Goal: Task Accomplishment & Management: Complete application form

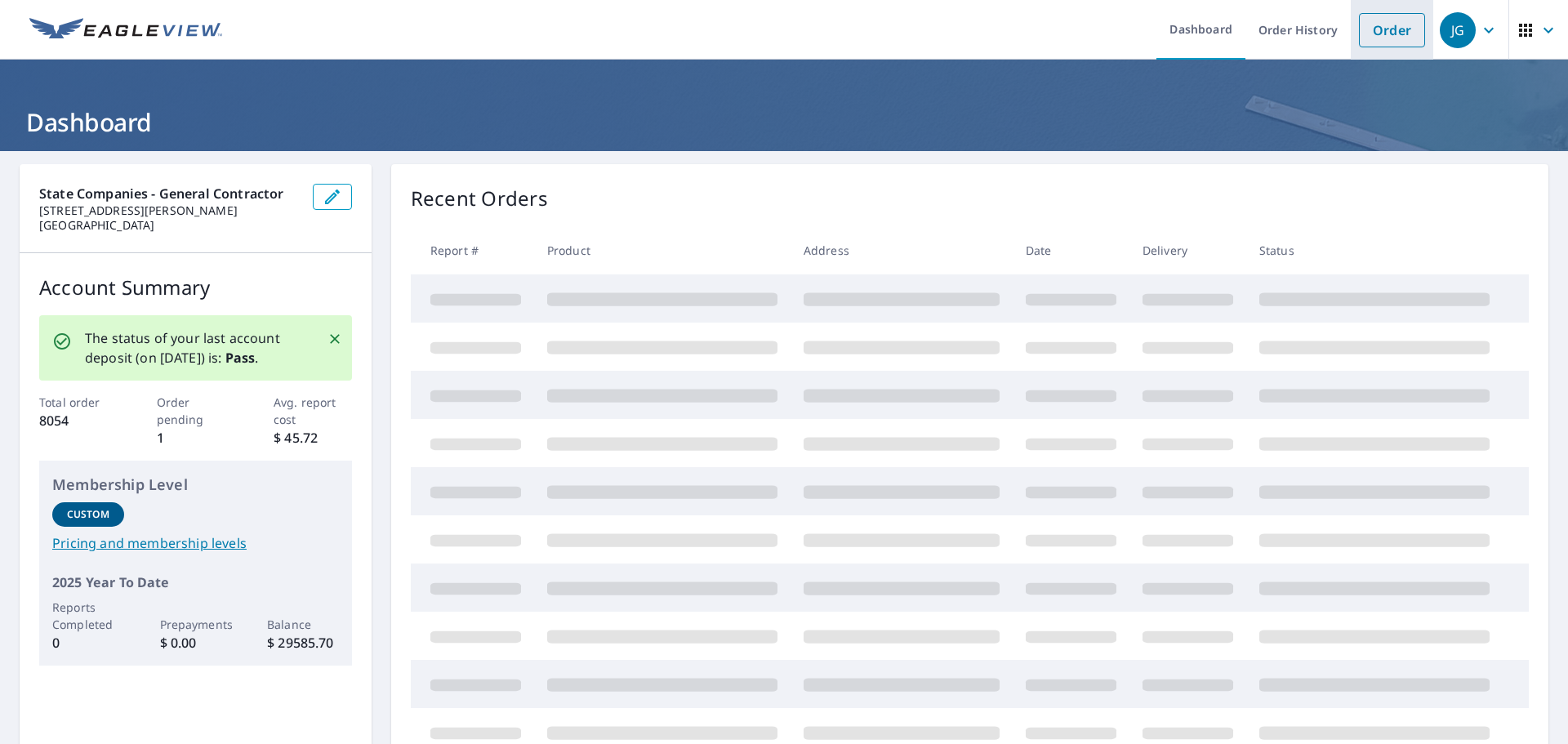
click at [1390, 48] on li "Order" at bounding box center [1391, 30] width 83 height 60
click at [1387, 17] on link "Order" at bounding box center [1391, 30] width 67 height 34
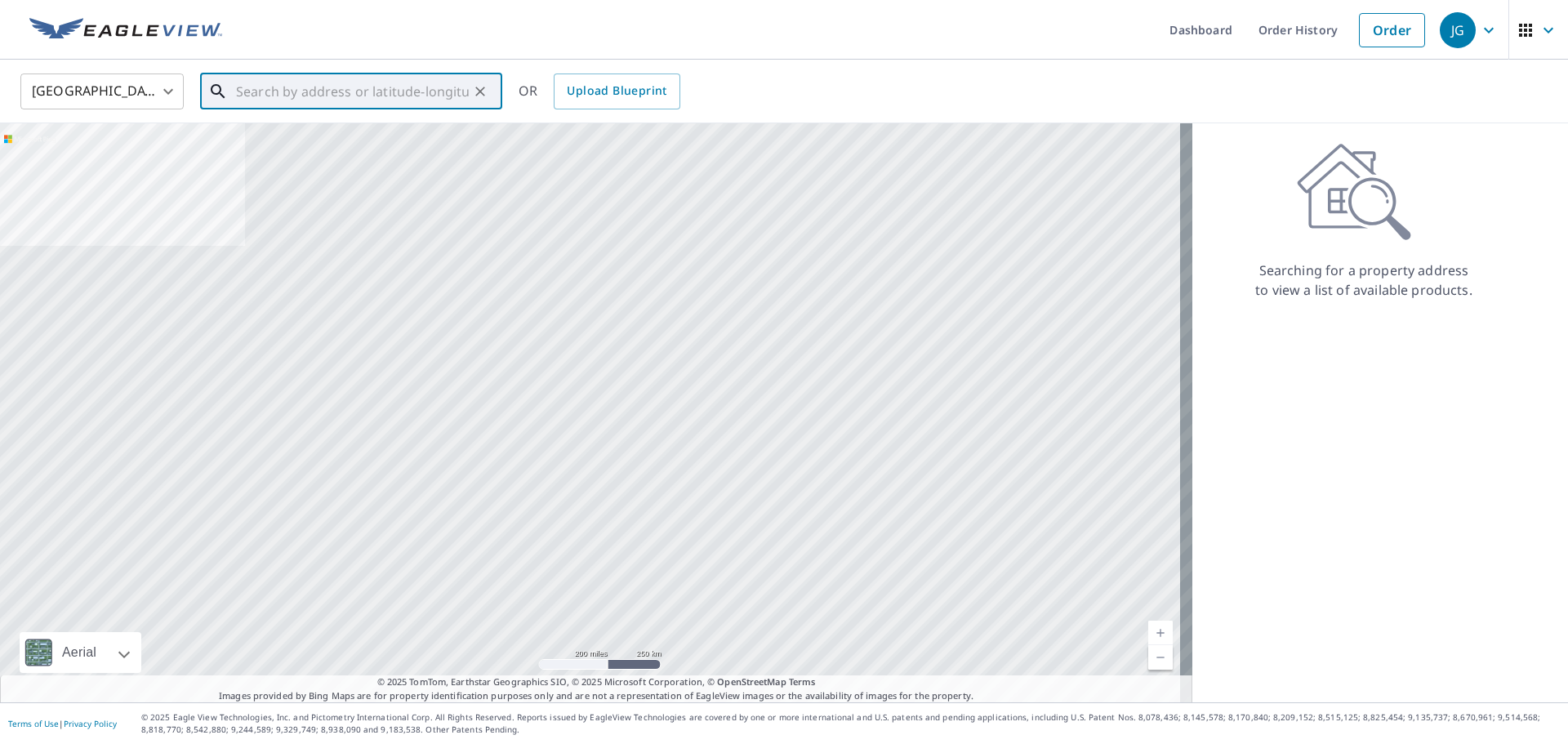
click at [415, 83] on input "text" at bounding box center [352, 92] width 233 height 46
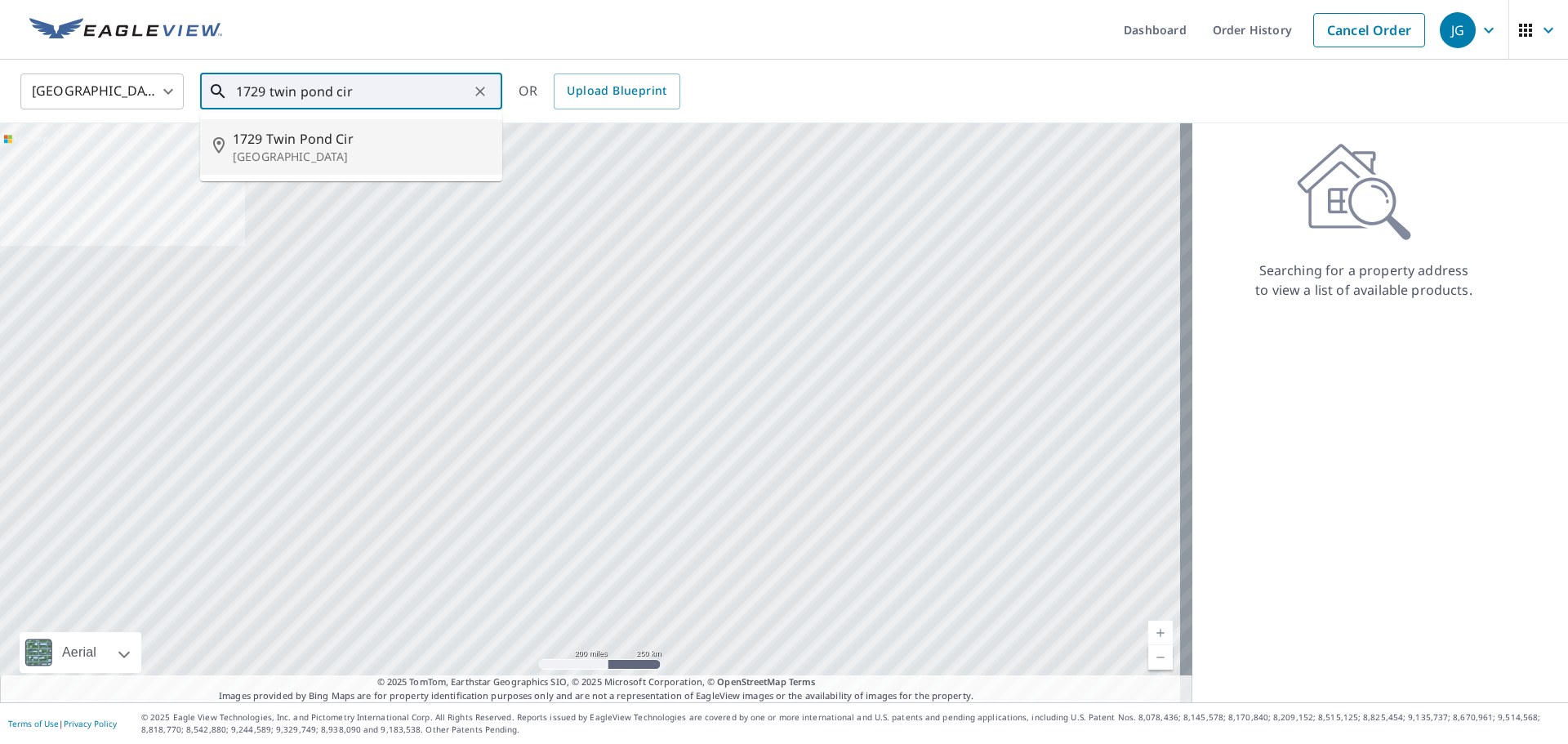
click at [415, 129] on span "1729 Twin Pond Cir" at bounding box center [361, 139] width 257 height 20
type input "1729 [GEOGRAPHIC_DATA]"
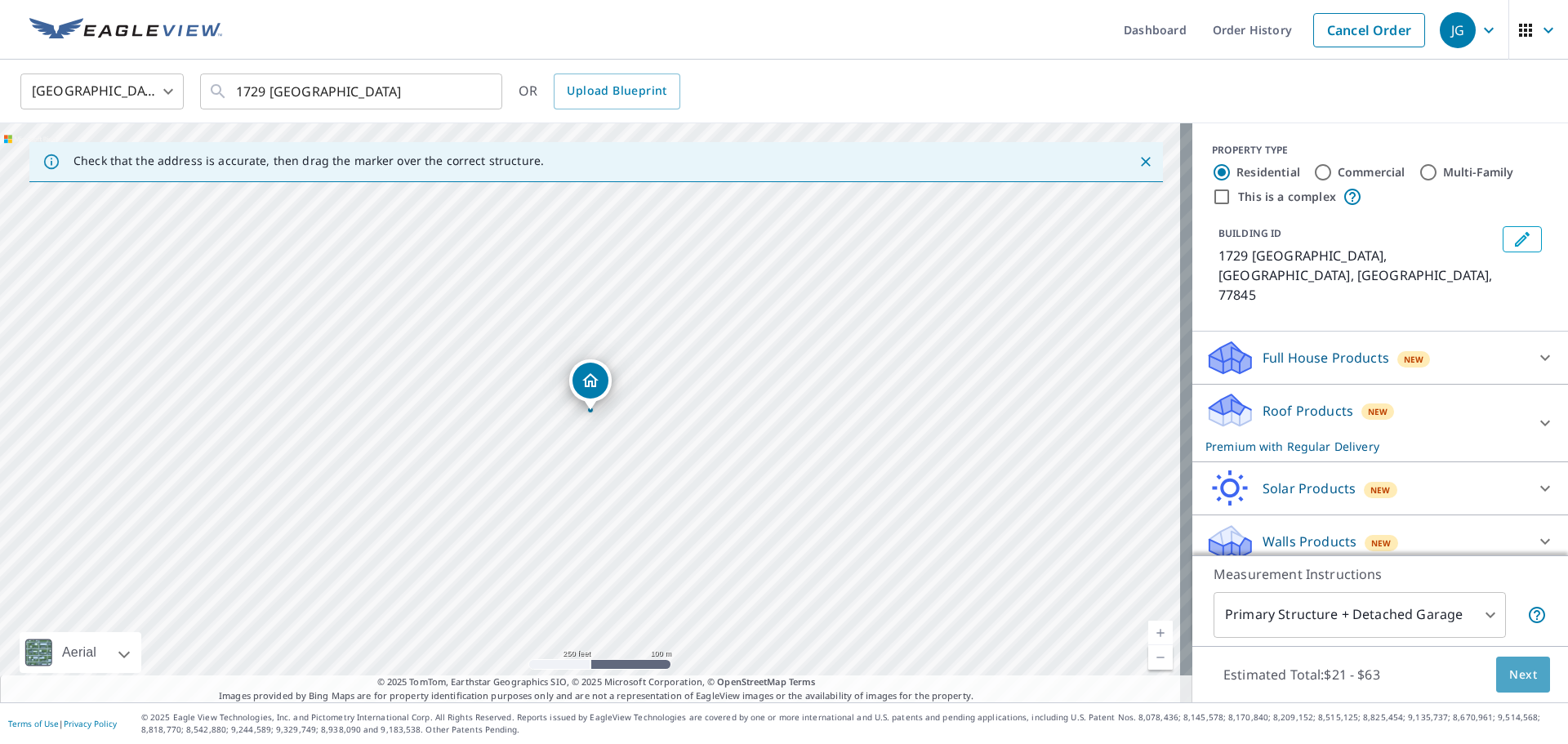
click at [1509, 664] on span "Next" at bounding box center [1523, 674] width 28 height 21
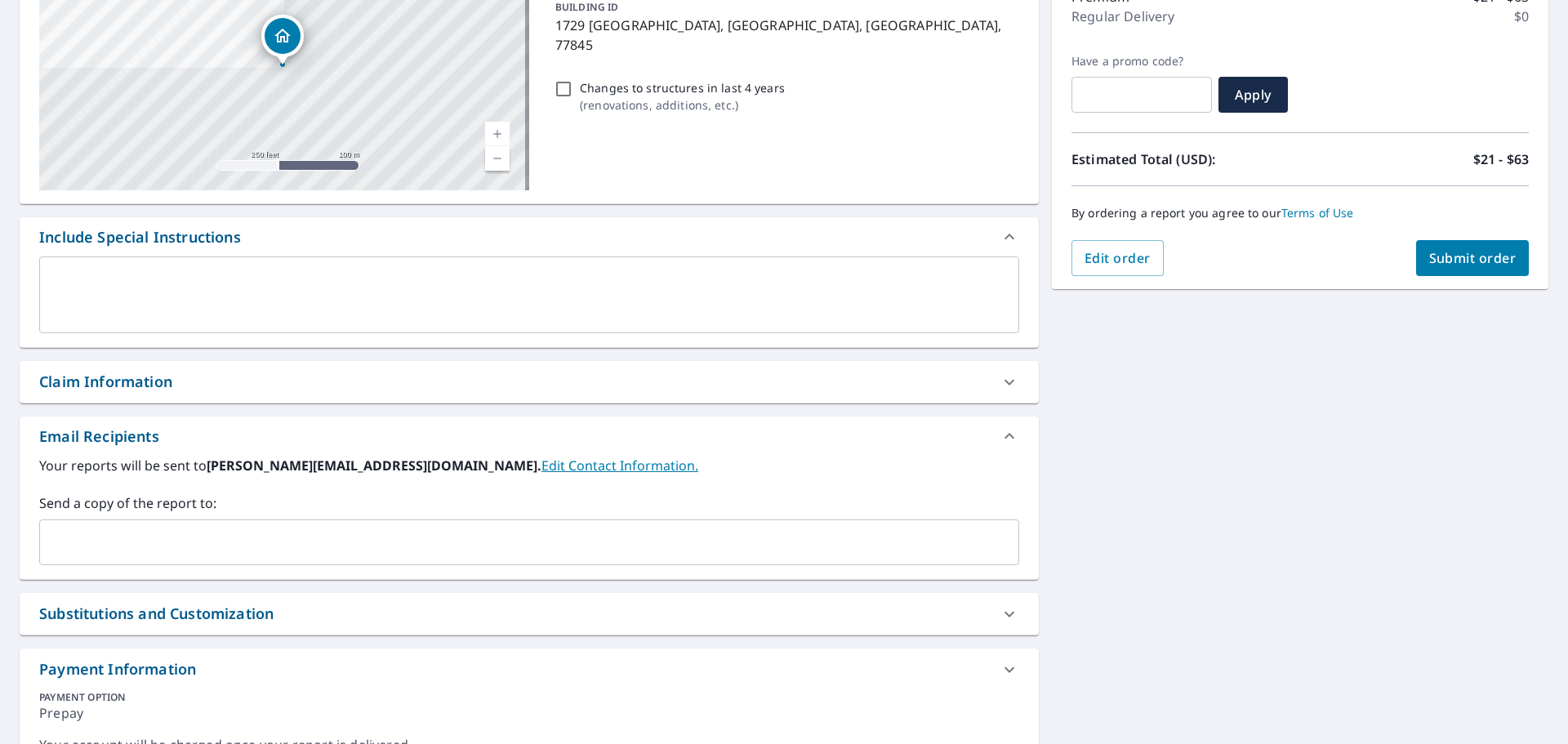
scroll to position [245, 0]
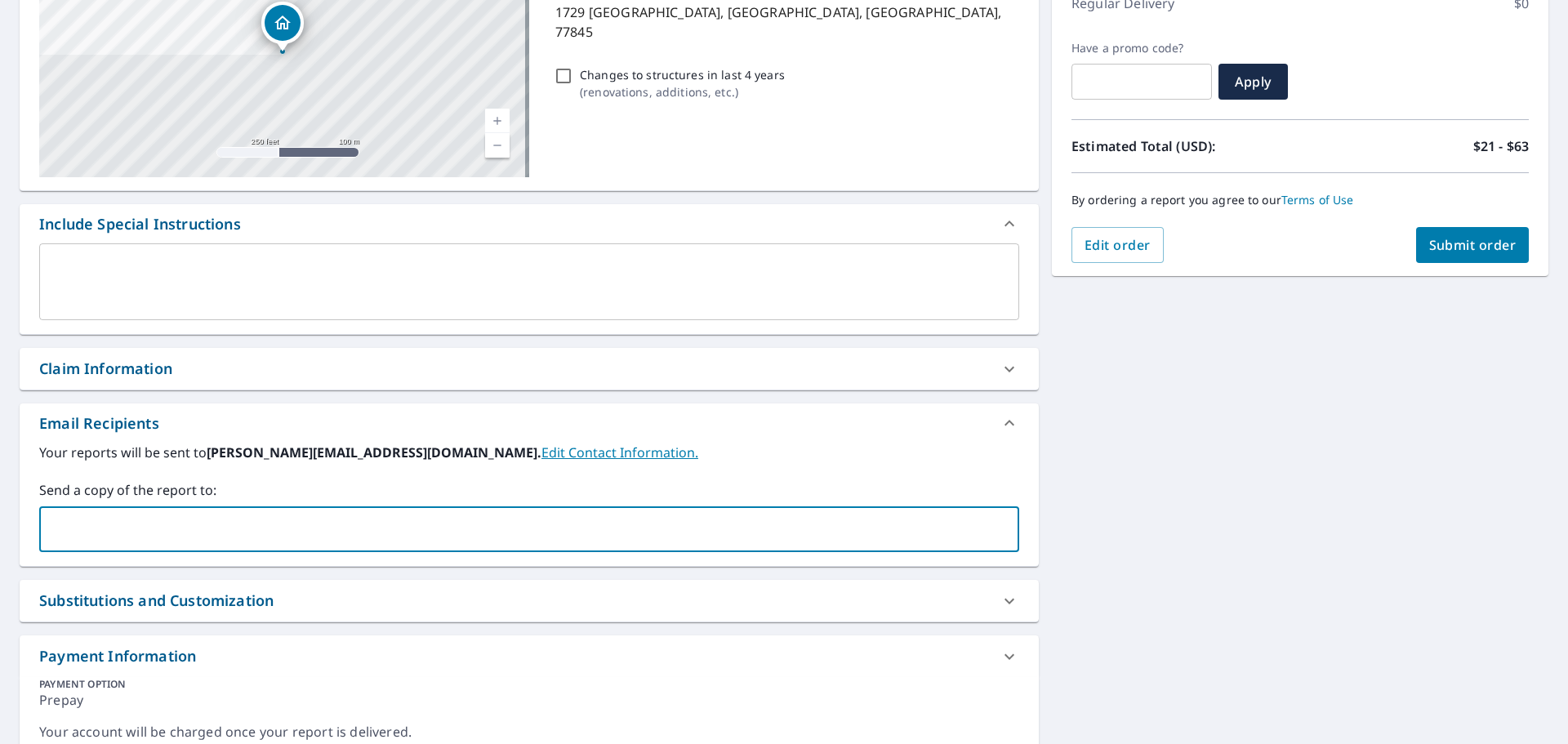
click at [326, 537] on input "text" at bounding box center [517, 529] width 941 height 31
type input "[PERSON_NAME][EMAIL_ADDRESS][DOMAIN_NAME]"
click at [1448, 254] on button "Submit order" at bounding box center [1473, 245] width 113 height 36
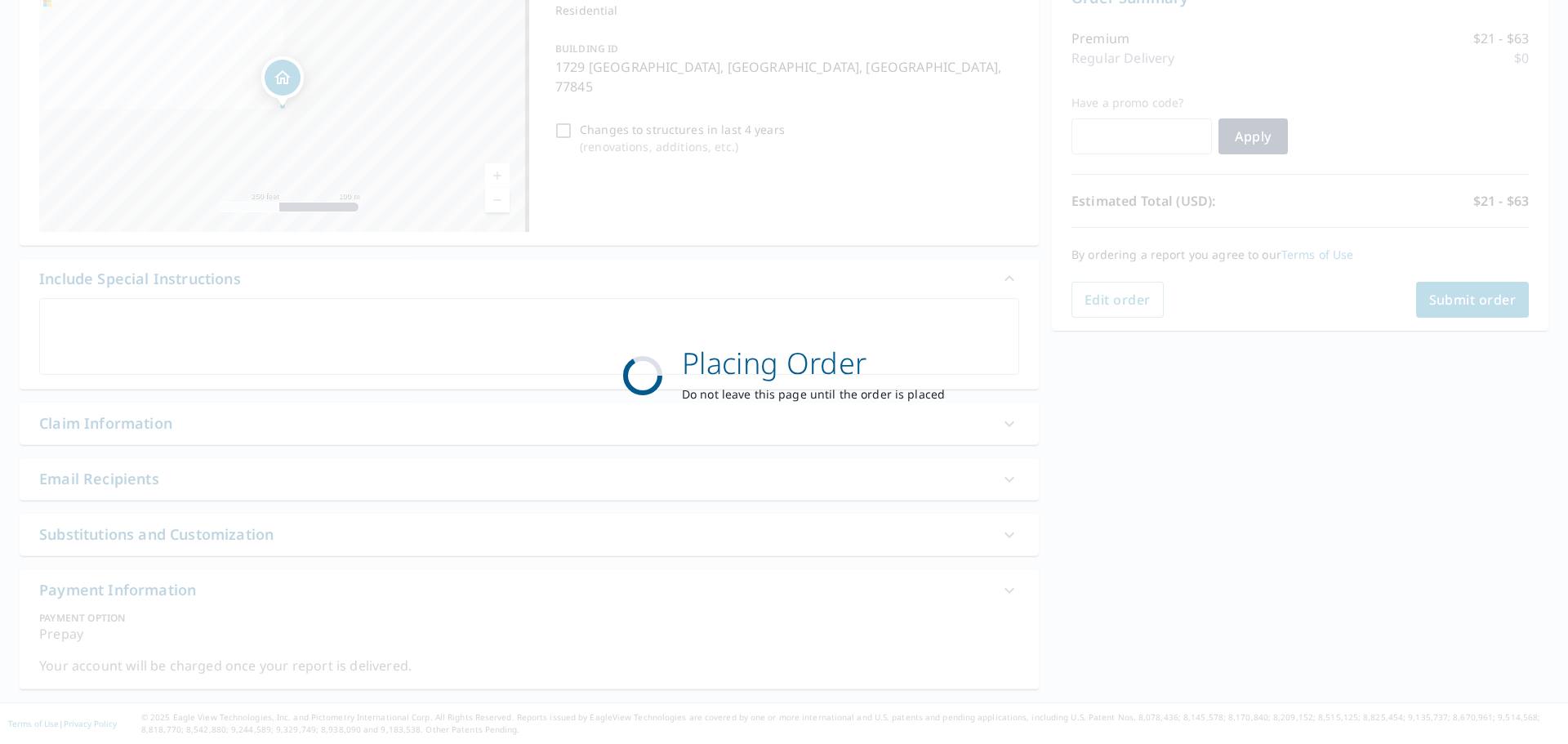
scroll to position [190, 0]
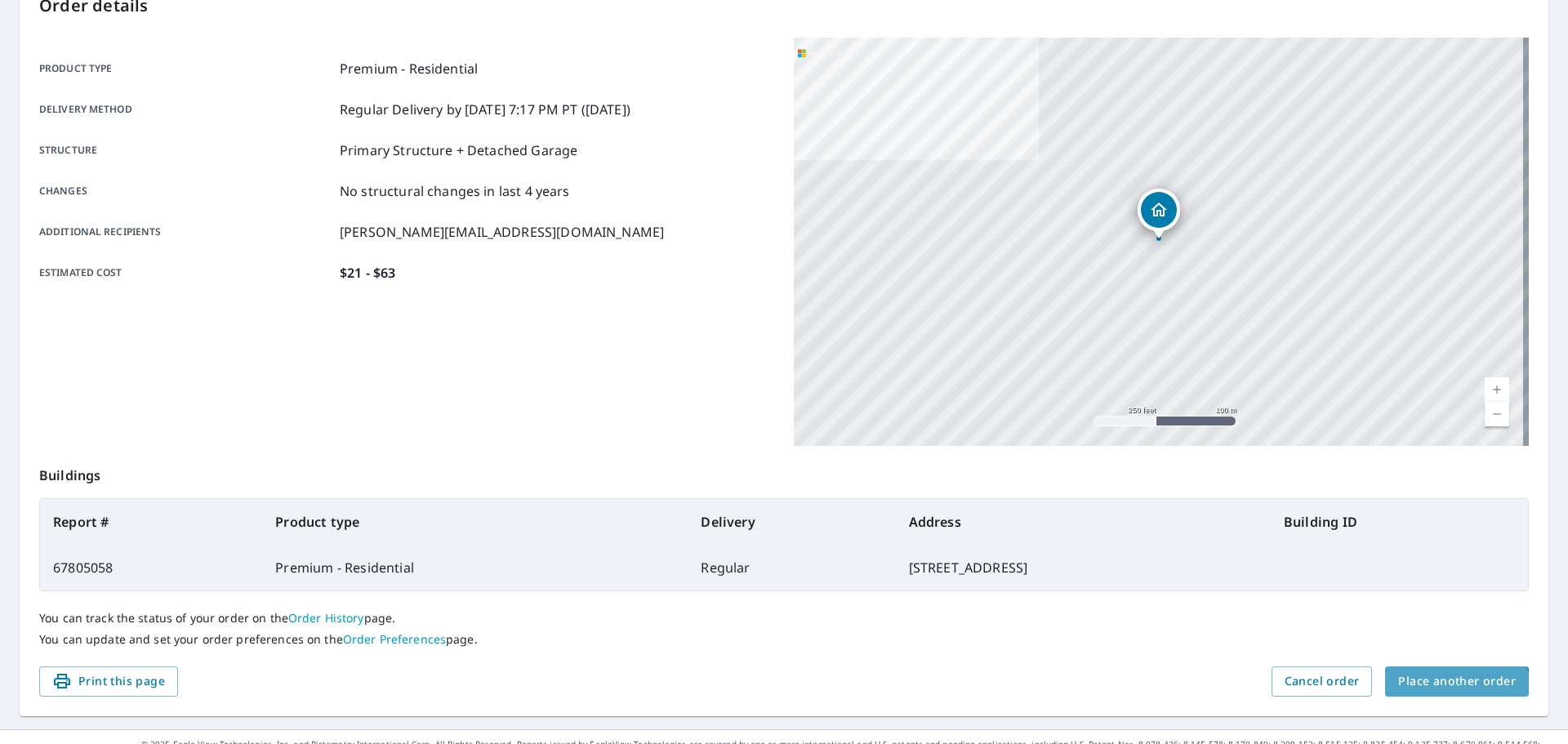
click at [1437, 691] on span "Place another order" at bounding box center [1457, 681] width 117 height 21
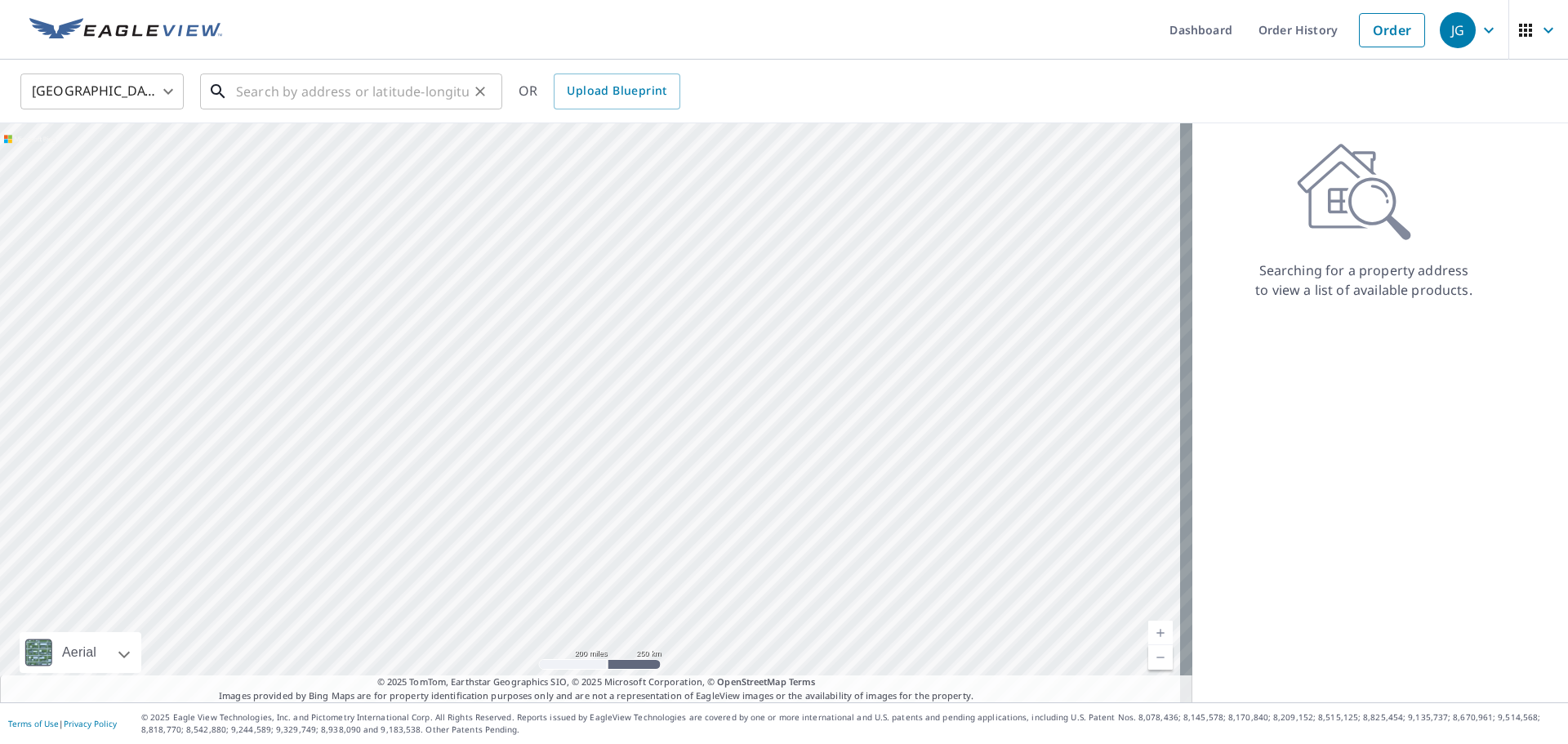
click at [440, 87] on input "text" at bounding box center [352, 92] width 233 height 46
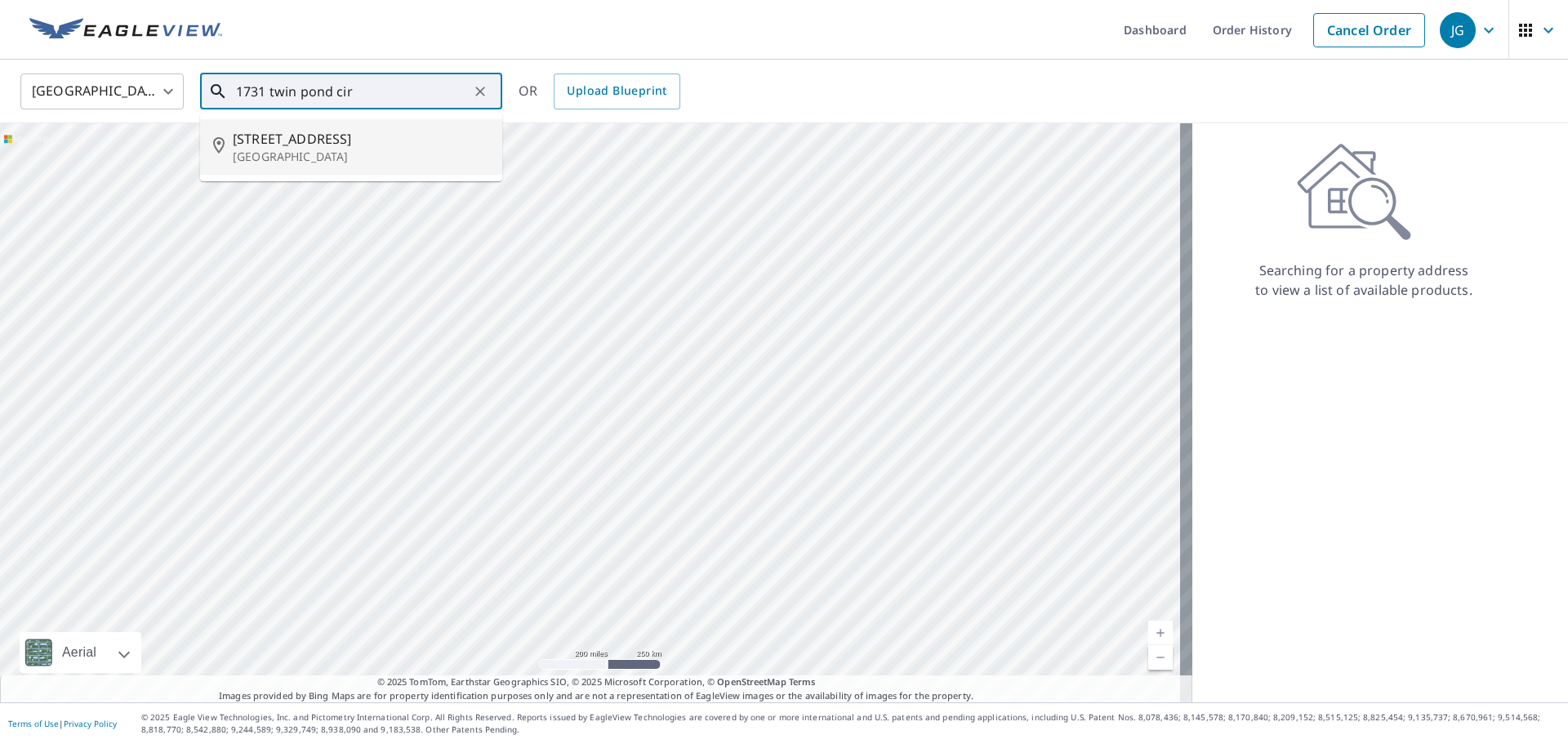
click at [427, 132] on span "[STREET_ADDRESS]" at bounding box center [361, 139] width 257 height 20
type input "[STREET_ADDRESS]"
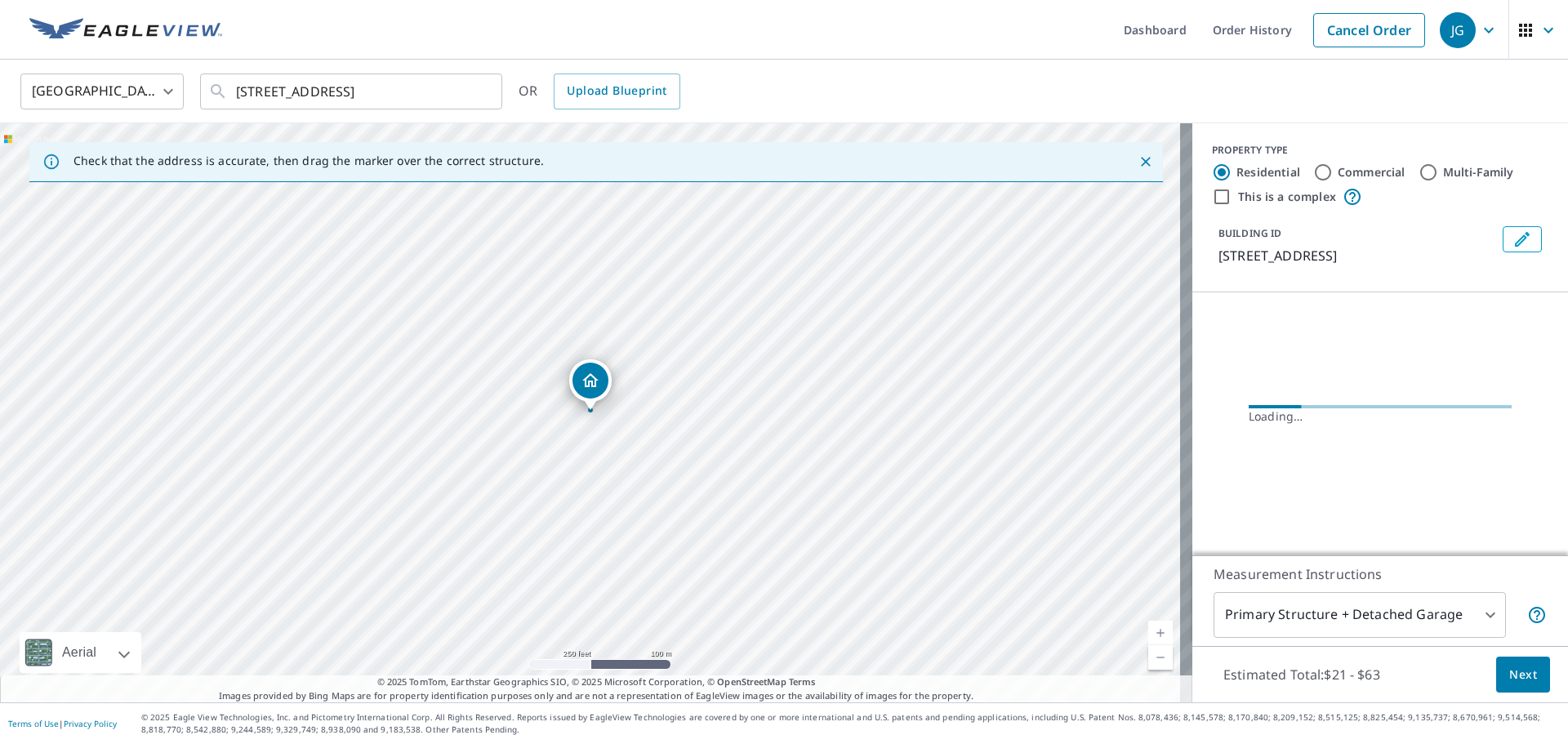
click at [1509, 666] on span "Next" at bounding box center [1523, 674] width 28 height 21
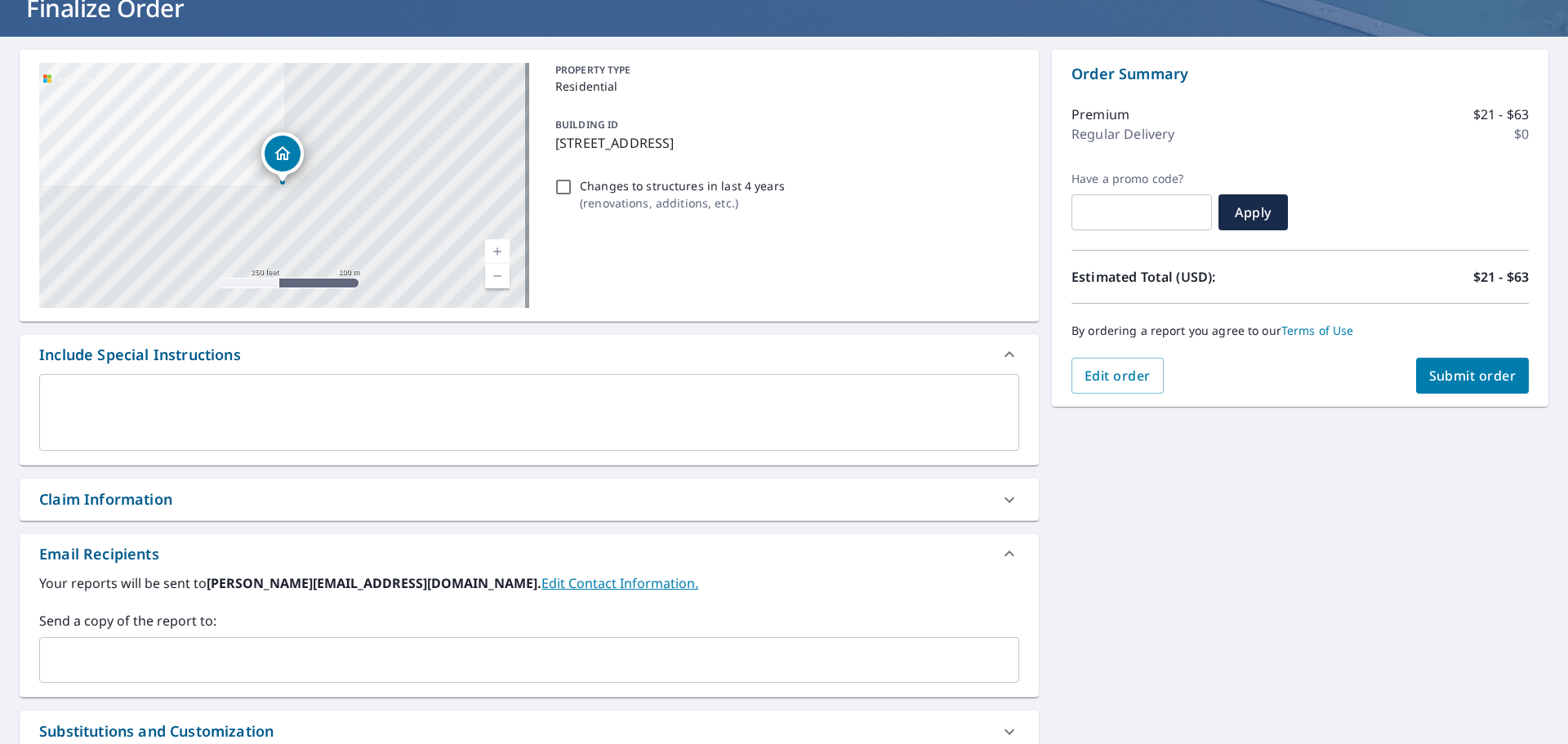
scroll to position [163, 0]
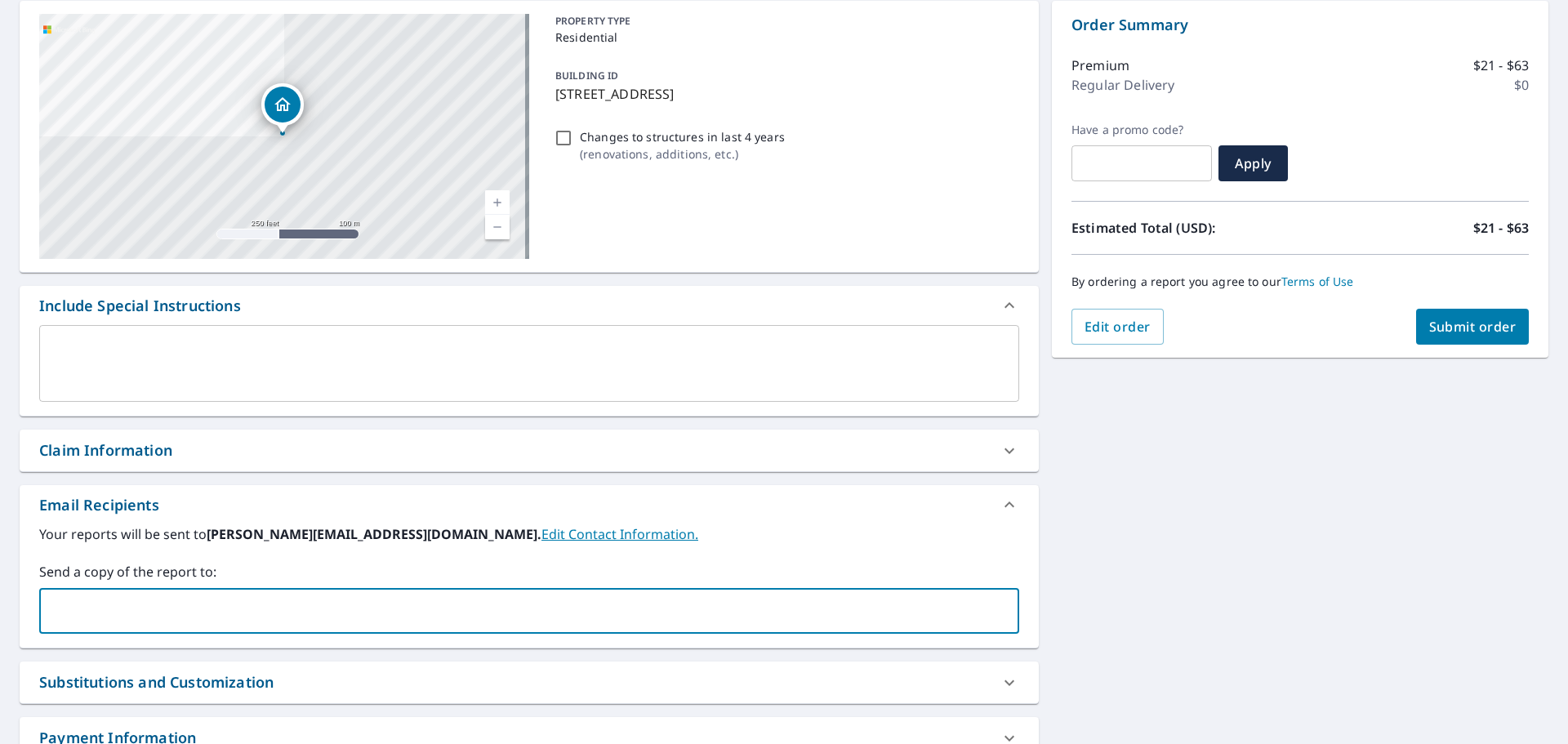
click at [208, 624] on input "text" at bounding box center [517, 611] width 941 height 31
type input "[PERSON_NAME][EMAIL_ADDRESS][DOMAIN_NAME]"
click at [1487, 334] on span "Submit order" at bounding box center [1473, 326] width 87 height 18
